Goal: Transaction & Acquisition: Download file/media

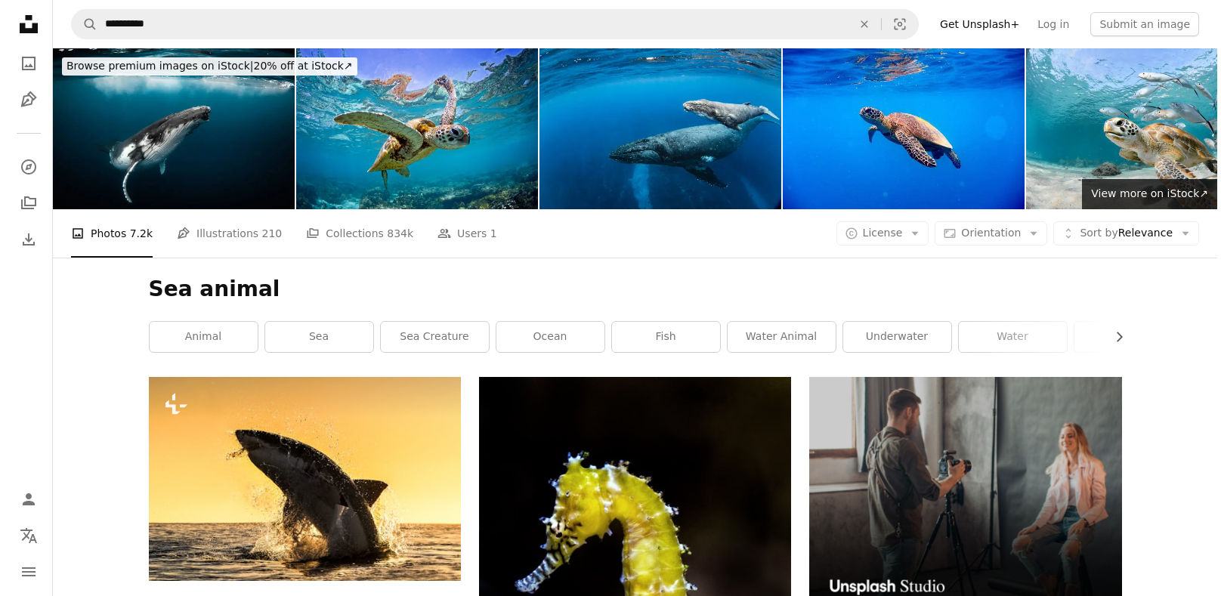
scroll to position [7784, 0]
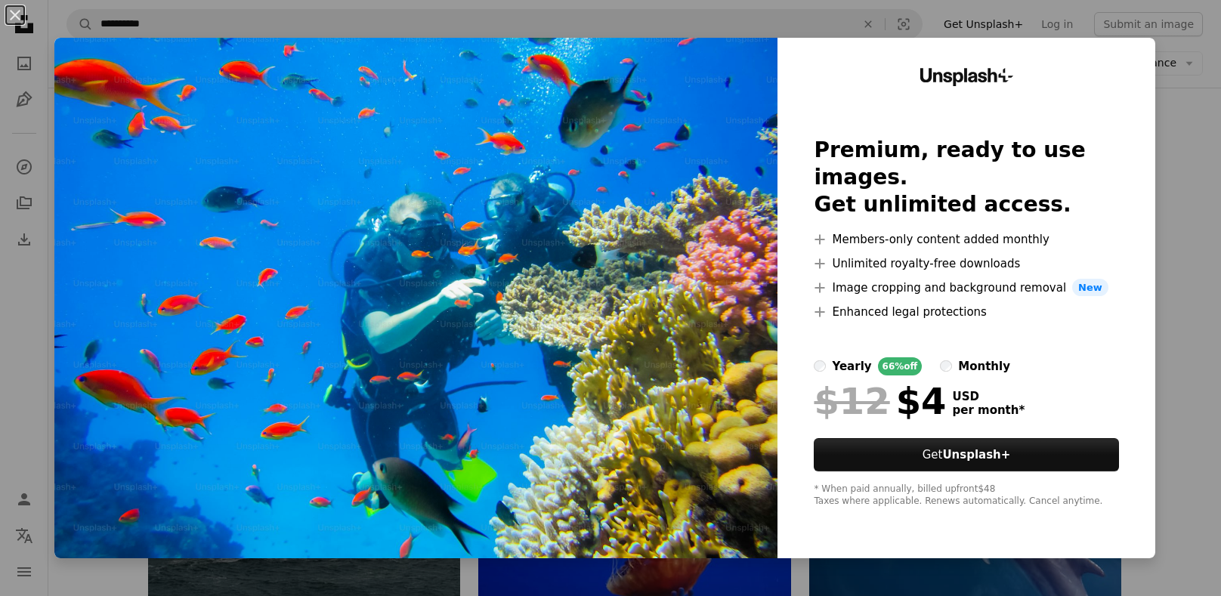
click at [692, 228] on img at bounding box center [415, 298] width 723 height 521
click at [642, 97] on img at bounding box center [415, 298] width 723 height 521
click at [750, 434] on img at bounding box center [415, 298] width 723 height 521
click at [532, 218] on img at bounding box center [415, 298] width 723 height 521
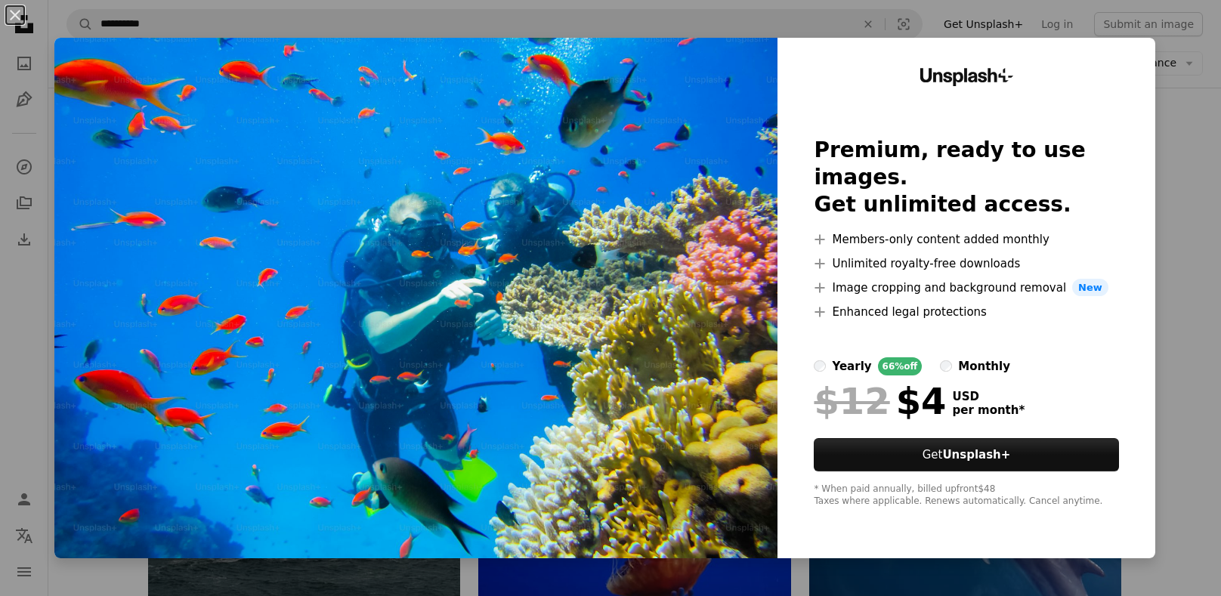
click at [532, 218] on img at bounding box center [415, 298] width 723 height 521
click at [737, 66] on img at bounding box center [415, 298] width 723 height 521
click at [899, 44] on div "Unsplash+ Premium, ready to use images. Get unlimited access. A plus sign Membe…" at bounding box center [967, 298] width 378 height 521
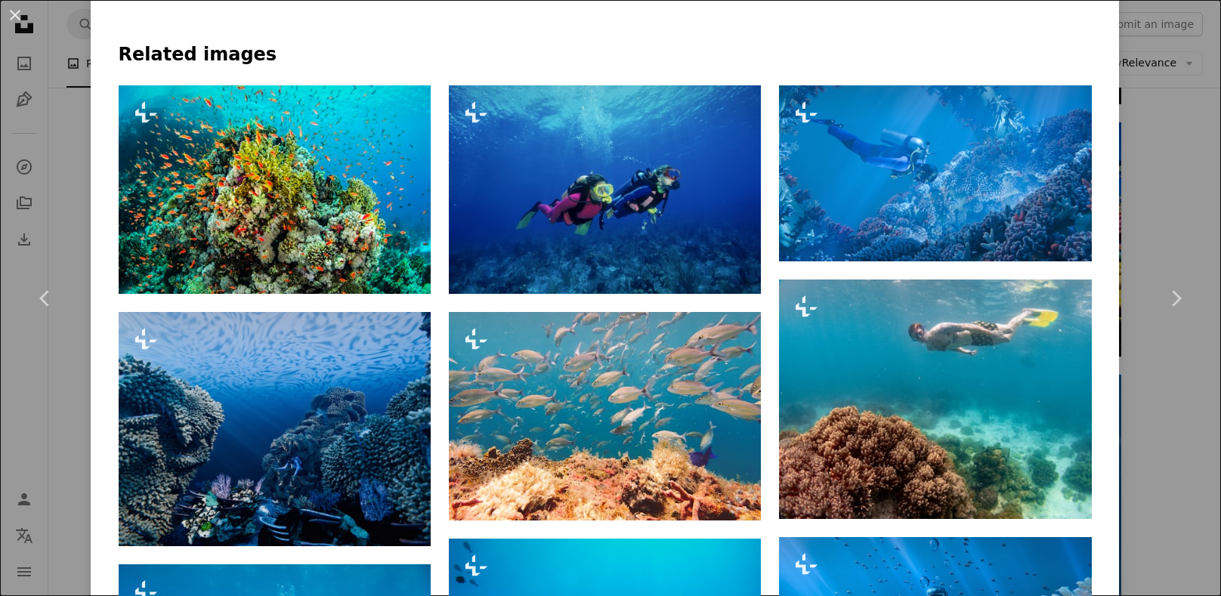
scroll to position [718, 0]
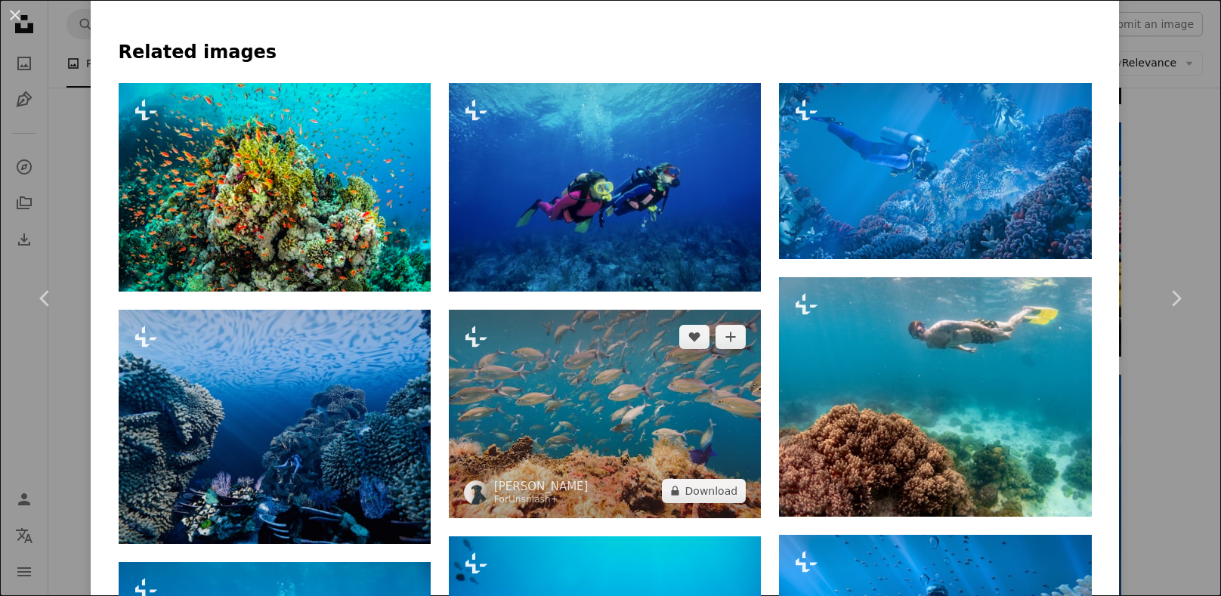
click at [700, 433] on img at bounding box center [605, 414] width 312 height 209
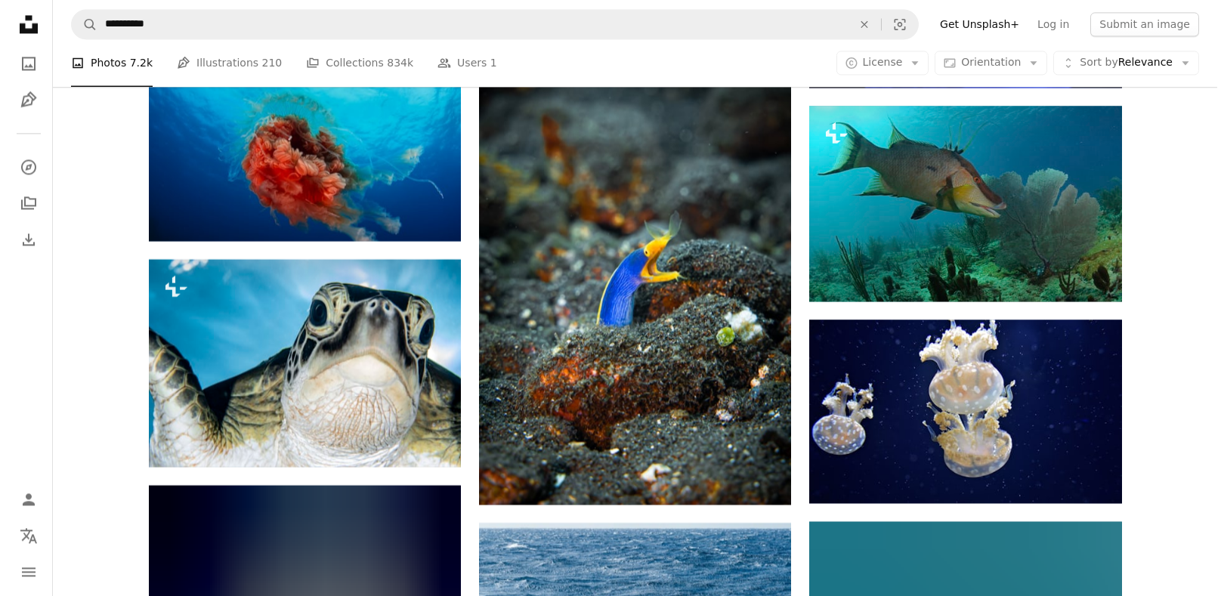
scroll to position [12223, 0]
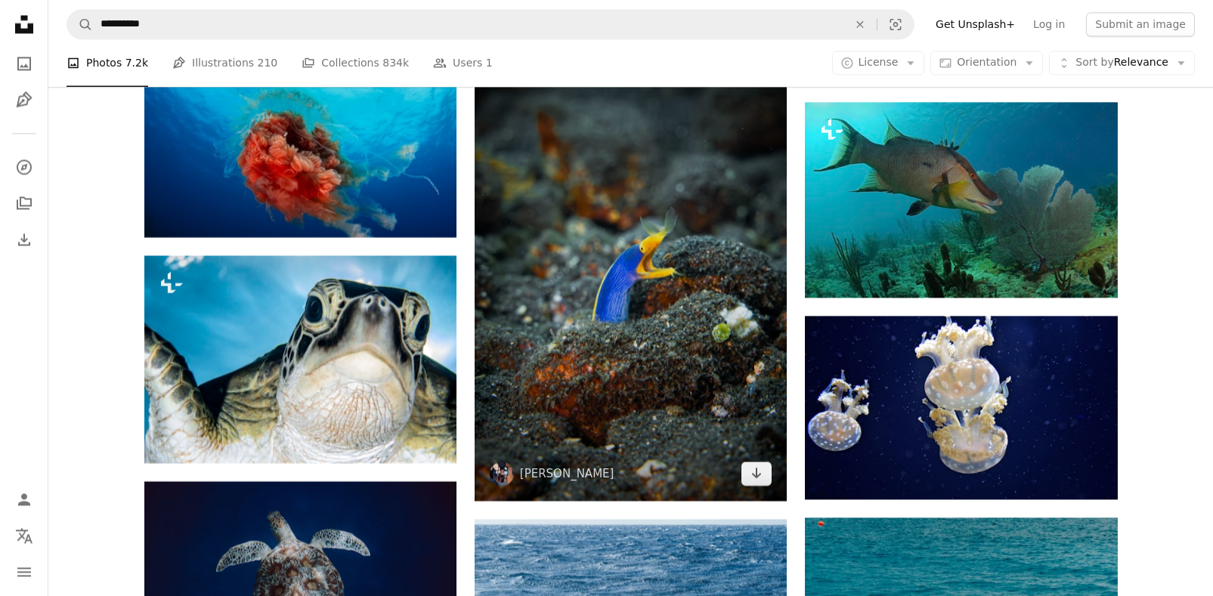
click at [670, 196] on img at bounding box center [631, 266] width 312 height 469
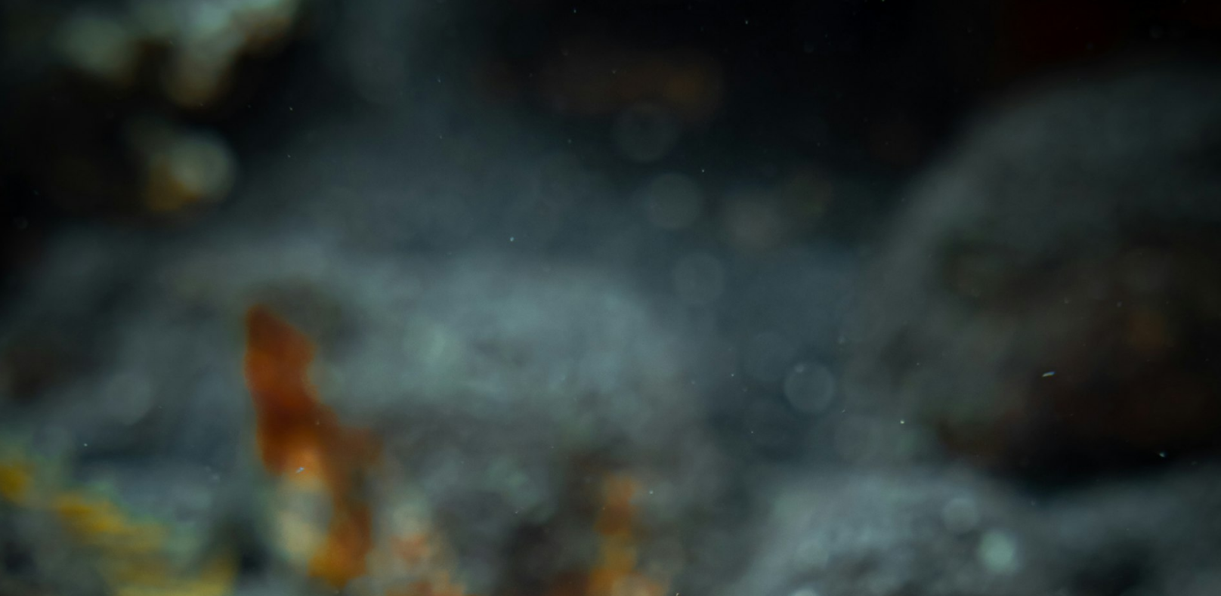
scroll to position [606, 0]
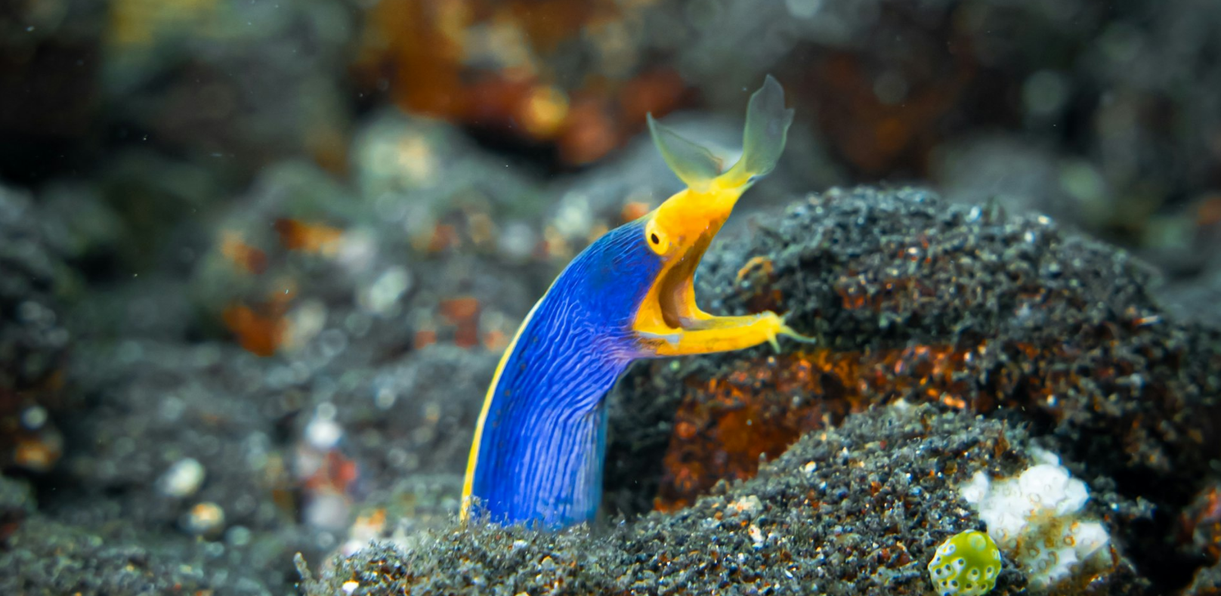
click at [670, 196] on img "Zoom out on this image" at bounding box center [610, 310] width 1223 height 1834
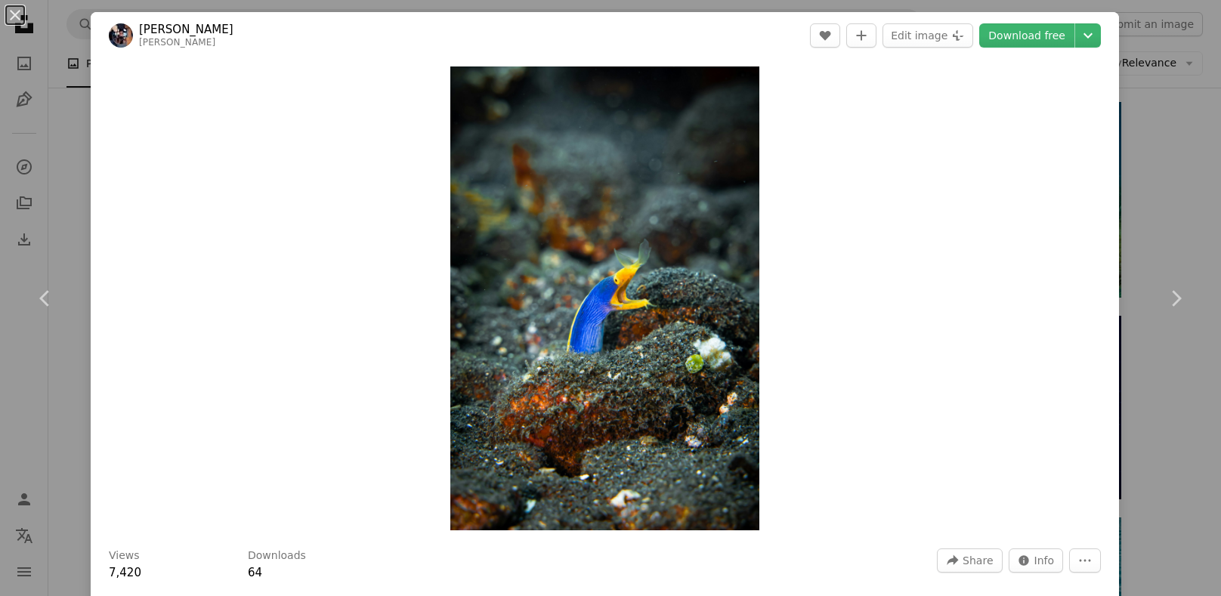
click at [670, 196] on img "Zoom in on this image" at bounding box center [604, 298] width 309 height 464
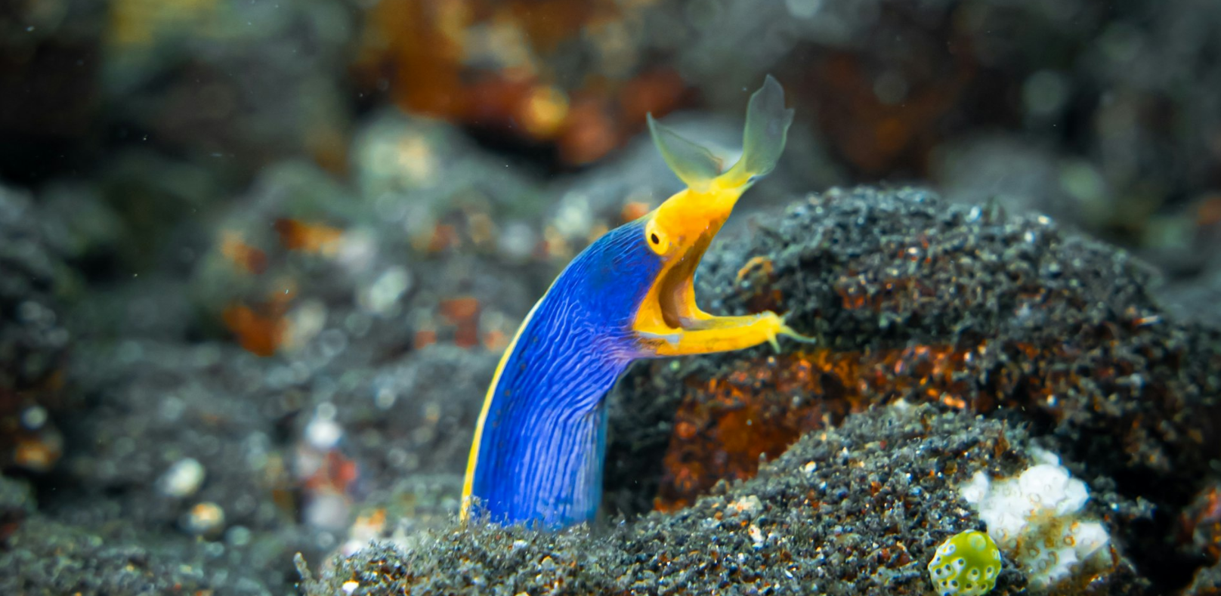
click at [670, 196] on img "Zoom out on this image" at bounding box center [610, 310] width 1223 height 1834
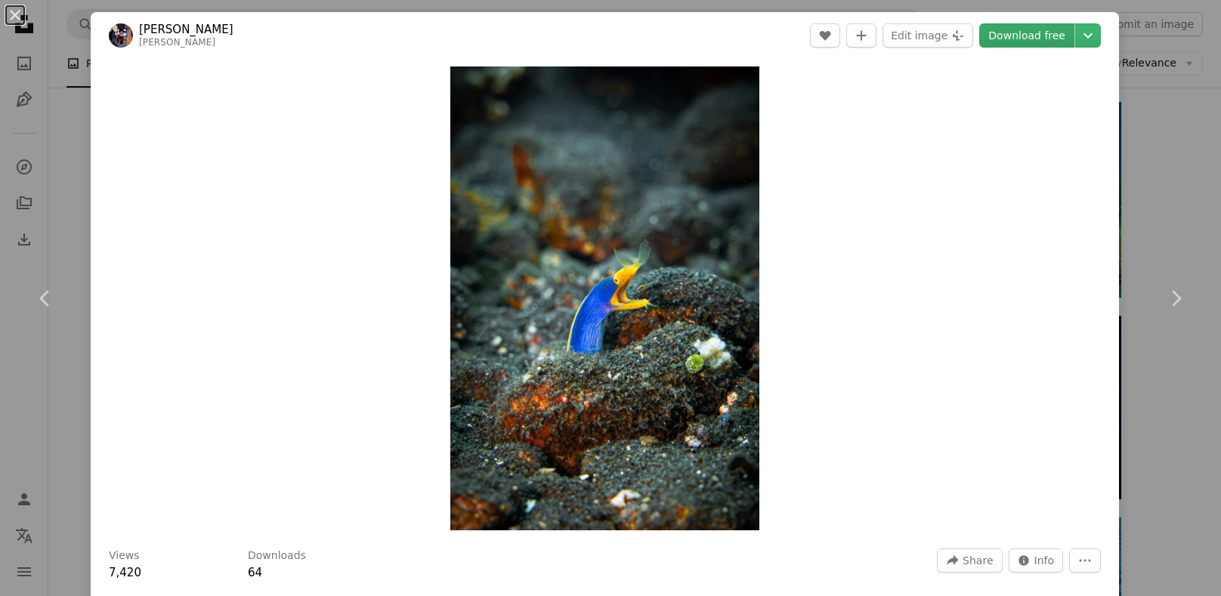
click at [1010, 29] on link "Download free" at bounding box center [1026, 35] width 95 height 24
